Goal: Information Seeking & Learning: Get advice/opinions

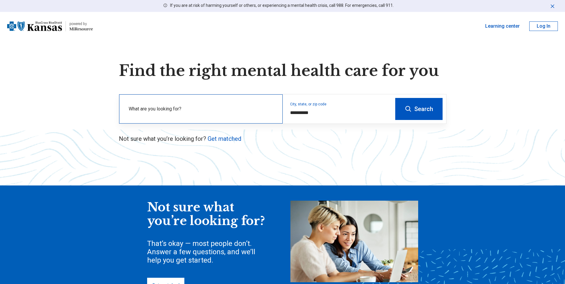
click at [155, 111] on label "What are you looking for?" at bounding box center [202, 108] width 147 height 7
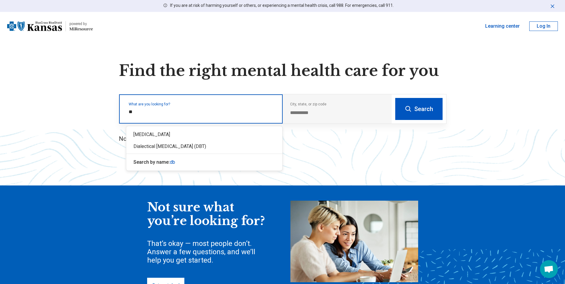
type input "***"
click at [164, 135] on div "Dialectical [MEDICAL_DATA] (DBT)" at bounding box center [204, 135] width 156 height 12
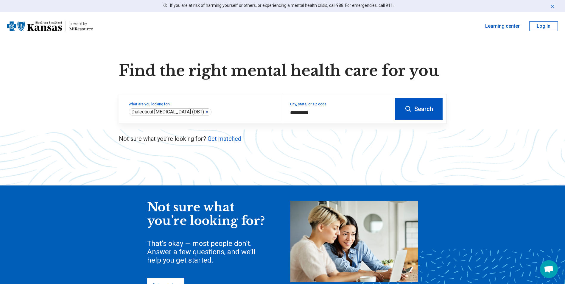
click at [419, 107] on button "Search" at bounding box center [418, 109] width 47 height 22
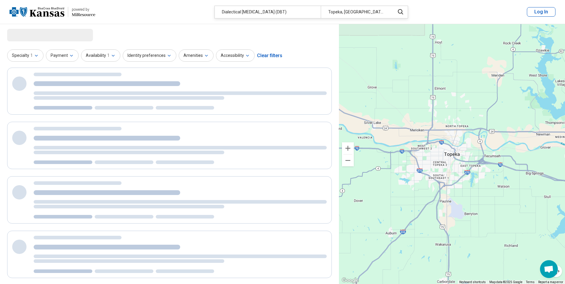
select select "***"
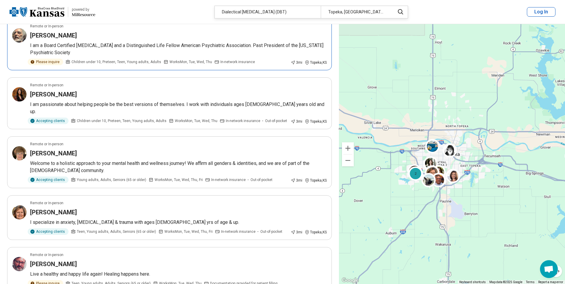
scroll to position [417, 0]
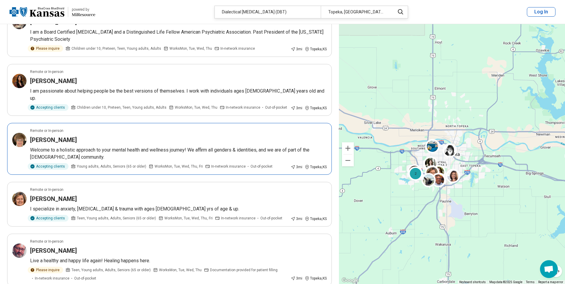
click at [187, 136] on div "Aíne Nevar" at bounding box center [178, 140] width 297 height 8
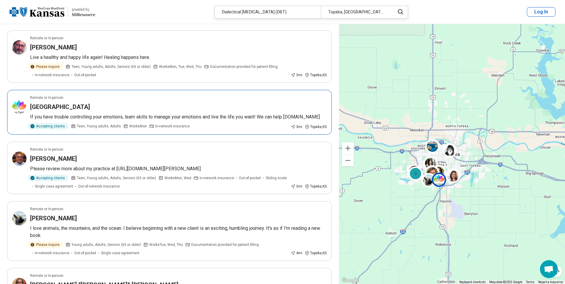
scroll to position [626, 0]
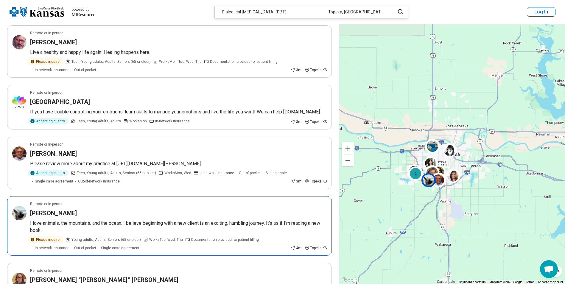
click at [245, 220] on p "I love animals, the mountains, and the ocean. I believe beginning with a new cl…" at bounding box center [178, 227] width 297 height 14
click at [150, 108] on p "If you have trouble controlling your emotions, learn skills to manage your emot…" at bounding box center [178, 111] width 297 height 7
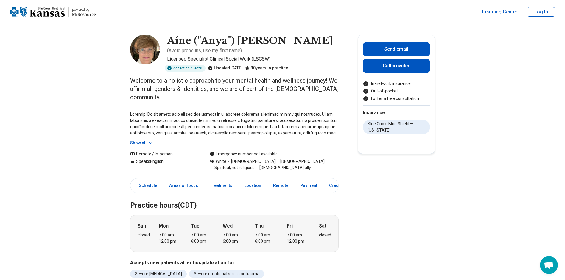
click at [146, 140] on button "Show all" at bounding box center [142, 143] width 24 height 6
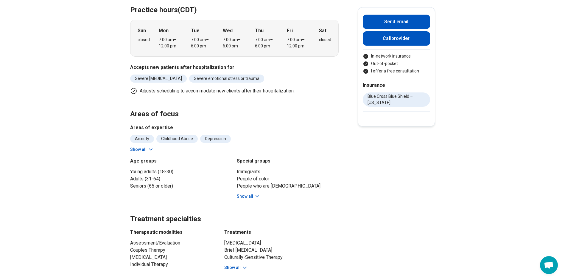
scroll to position [268, 0]
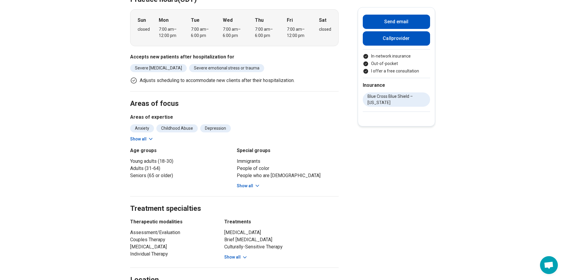
click at [253, 183] on button "Show all" at bounding box center [249, 186] width 24 height 6
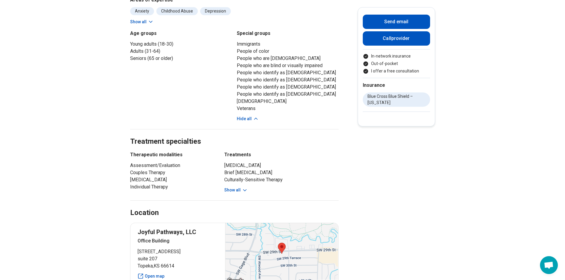
scroll to position [387, 0]
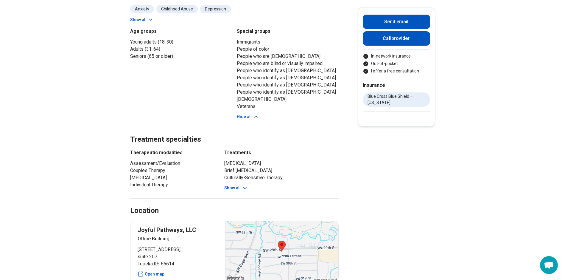
click at [232, 185] on button "Show all" at bounding box center [236, 188] width 24 height 6
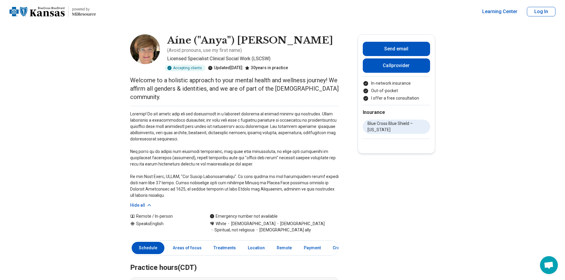
scroll to position [0, 0]
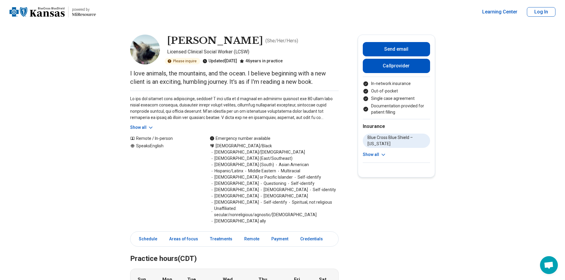
click at [147, 126] on button "Show all" at bounding box center [142, 127] width 24 height 6
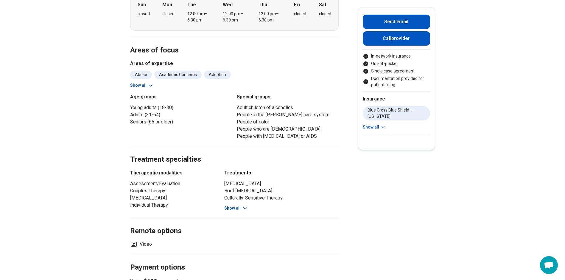
scroll to position [328, 0]
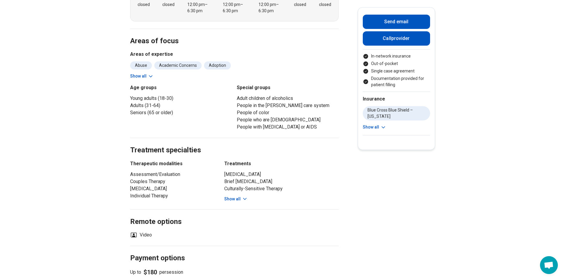
click at [236, 196] on button "Show all" at bounding box center [236, 199] width 24 height 6
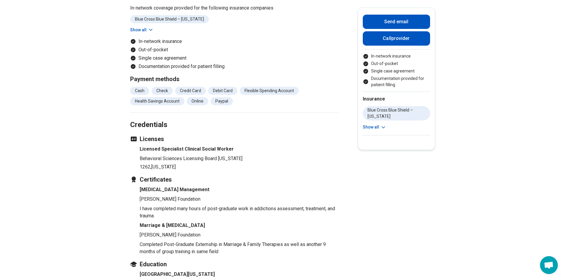
scroll to position [745, 0]
